Goal: Entertainment & Leisure: Browse casually

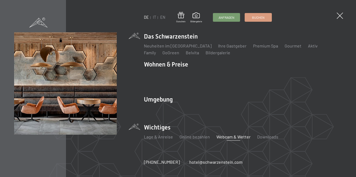
click at [227, 134] on link "Webcam & Wetter" at bounding box center [234, 136] width 34 height 5
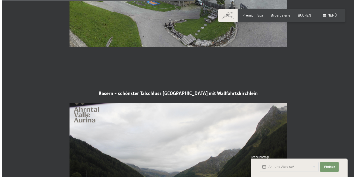
scroll to position [842, 0]
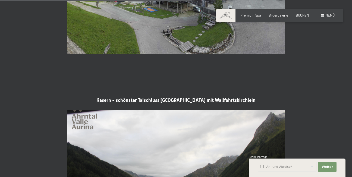
click at [328, 13] on span "Menü" at bounding box center [330, 15] width 9 height 4
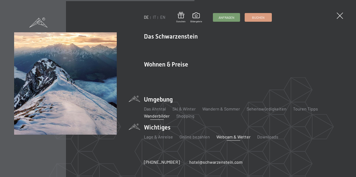
click at [154, 113] on link "Wanderbilder" at bounding box center [157, 115] width 26 height 5
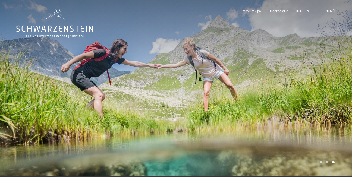
click at [330, 11] on span "Menü" at bounding box center [330, 11] width 9 height 4
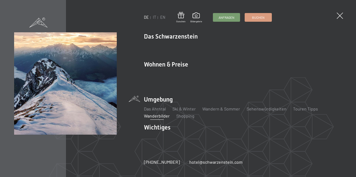
click at [154, 113] on link "Wanderbilder" at bounding box center [157, 115] width 26 height 5
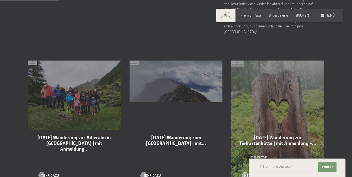
scroll to position [245, 0]
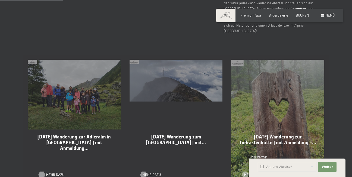
click at [42, 172] on div at bounding box center [42, 175] width 4 height 7
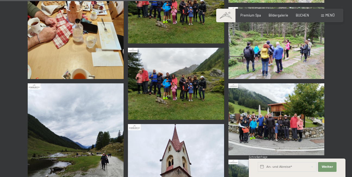
scroll to position [625, 0]
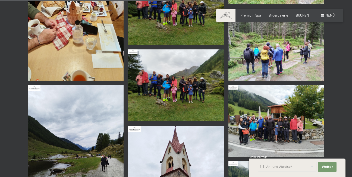
click at [59, 45] on img at bounding box center [76, 17] width 96 height 128
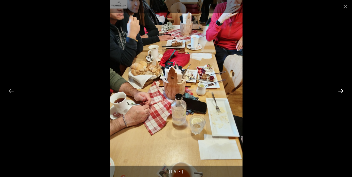
scroll to position [489, 0]
click at [341, 91] on button "Next slide" at bounding box center [340, 91] width 11 height 11
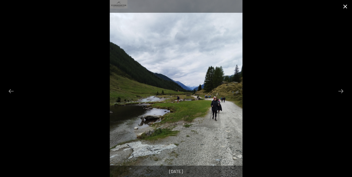
click at [346, 7] on button "Close gallery" at bounding box center [346, 6] width 14 height 13
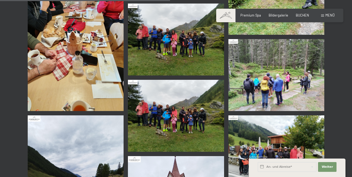
scroll to position [462, 0]
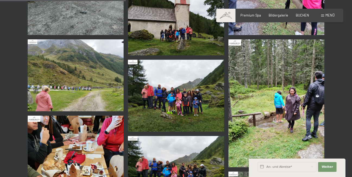
click at [78, 86] on img at bounding box center [76, 75] width 96 height 72
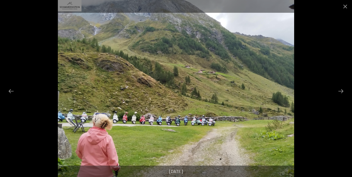
scroll to position [326, 0]
click at [343, 90] on button "Next slide" at bounding box center [340, 91] width 11 height 11
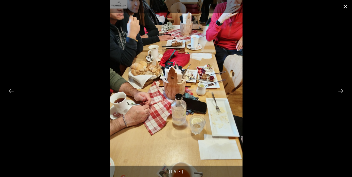
click at [346, 4] on button "Close gallery" at bounding box center [346, 6] width 14 height 13
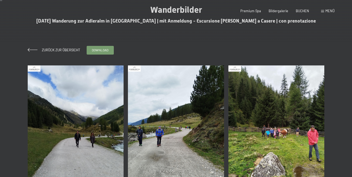
scroll to position [0, 0]
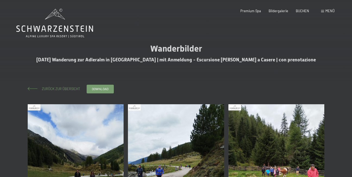
click at [61, 88] on span "Zurück zur Übersicht" at bounding box center [59, 89] width 42 height 4
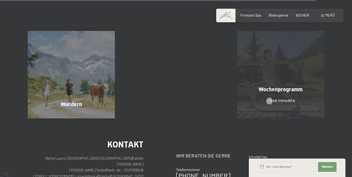
scroll to position [1250, 0]
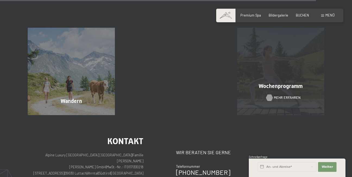
click at [270, 95] on div at bounding box center [270, 98] width 4 height 7
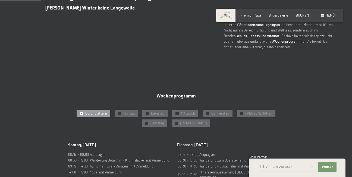
scroll to position [272, 0]
